Goal: Transaction & Acquisition: Book appointment/travel/reservation

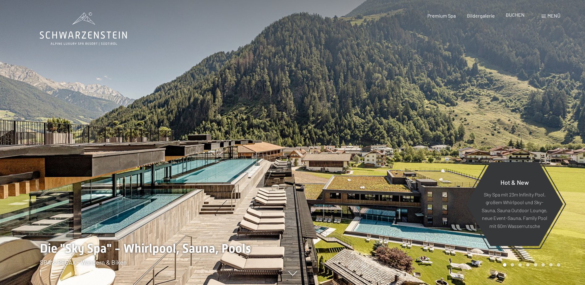
click at [515, 18] on div "BUCHEN" at bounding box center [515, 14] width 19 height 7
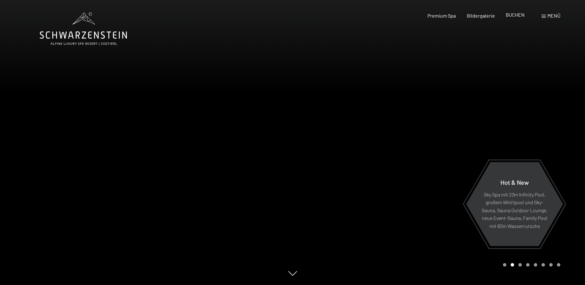
click at [515, 15] on span "BUCHEN" at bounding box center [515, 15] width 19 height 6
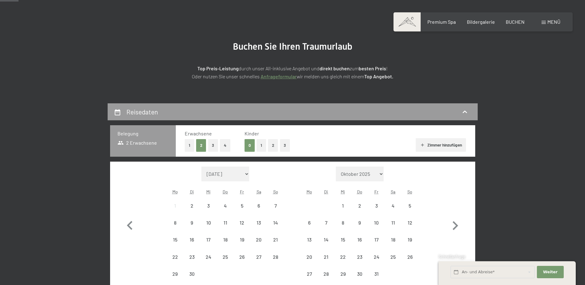
scroll to position [123, 0]
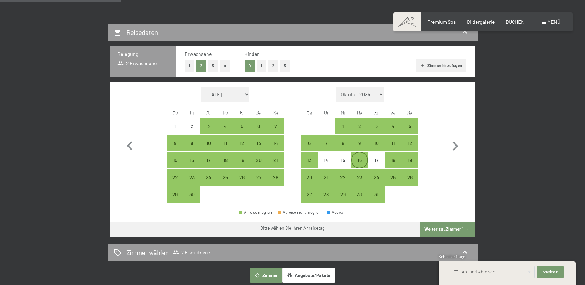
click at [359, 164] on div "16" at bounding box center [359, 165] width 15 height 15
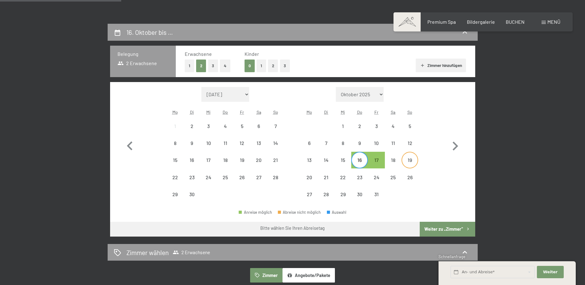
click at [408, 159] on div "19" at bounding box center [409, 165] width 15 height 15
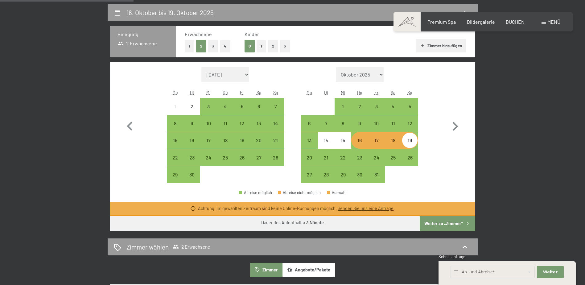
scroll to position [154, 0]
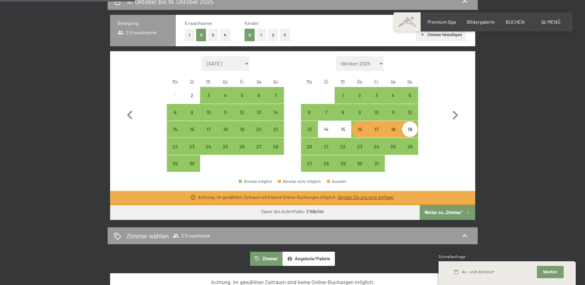
click at [446, 213] on button "Weiter zu „Zimmer“" at bounding box center [447, 212] width 55 height 15
